Goal: Information Seeking & Learning: Learn about a topic

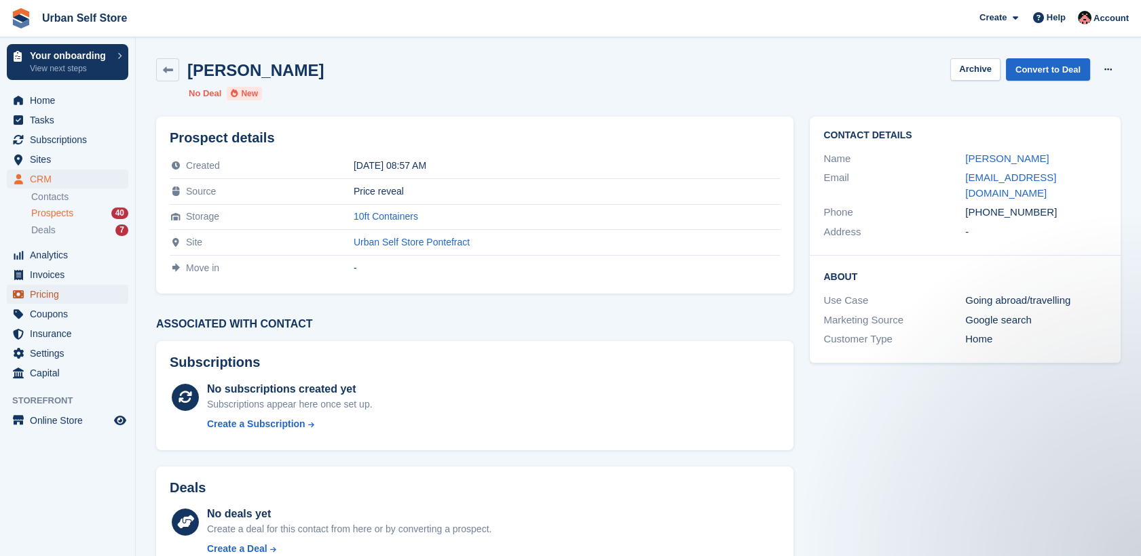
click at [61, 296] on span "Pricing" at bounding box center [70, 294] width 81 height 19
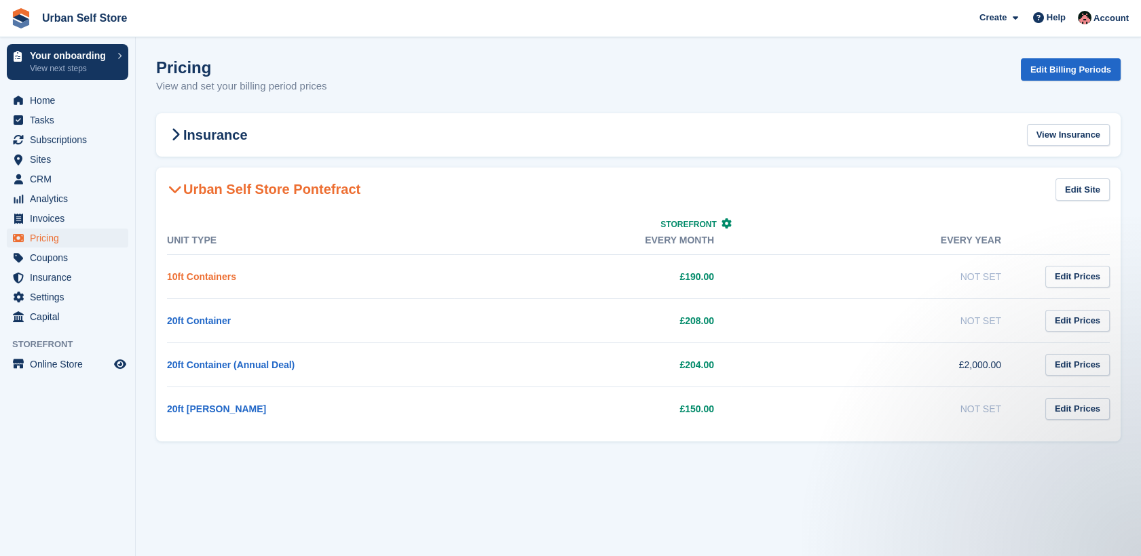
click at [205, 274] on link "10ft Containers" at bounding box center [201, 276] width 69 height 11
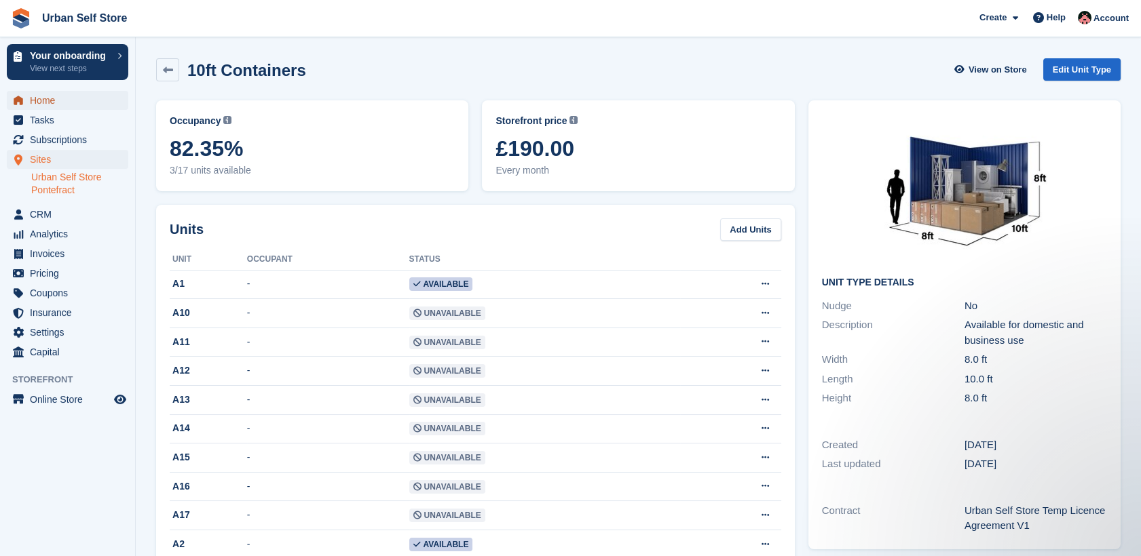
click at [49, 100] on span "Home" at bounding box center [70, 100] width 81 height 19
